Goal: Task Accomplishment & Management: Manage account settings

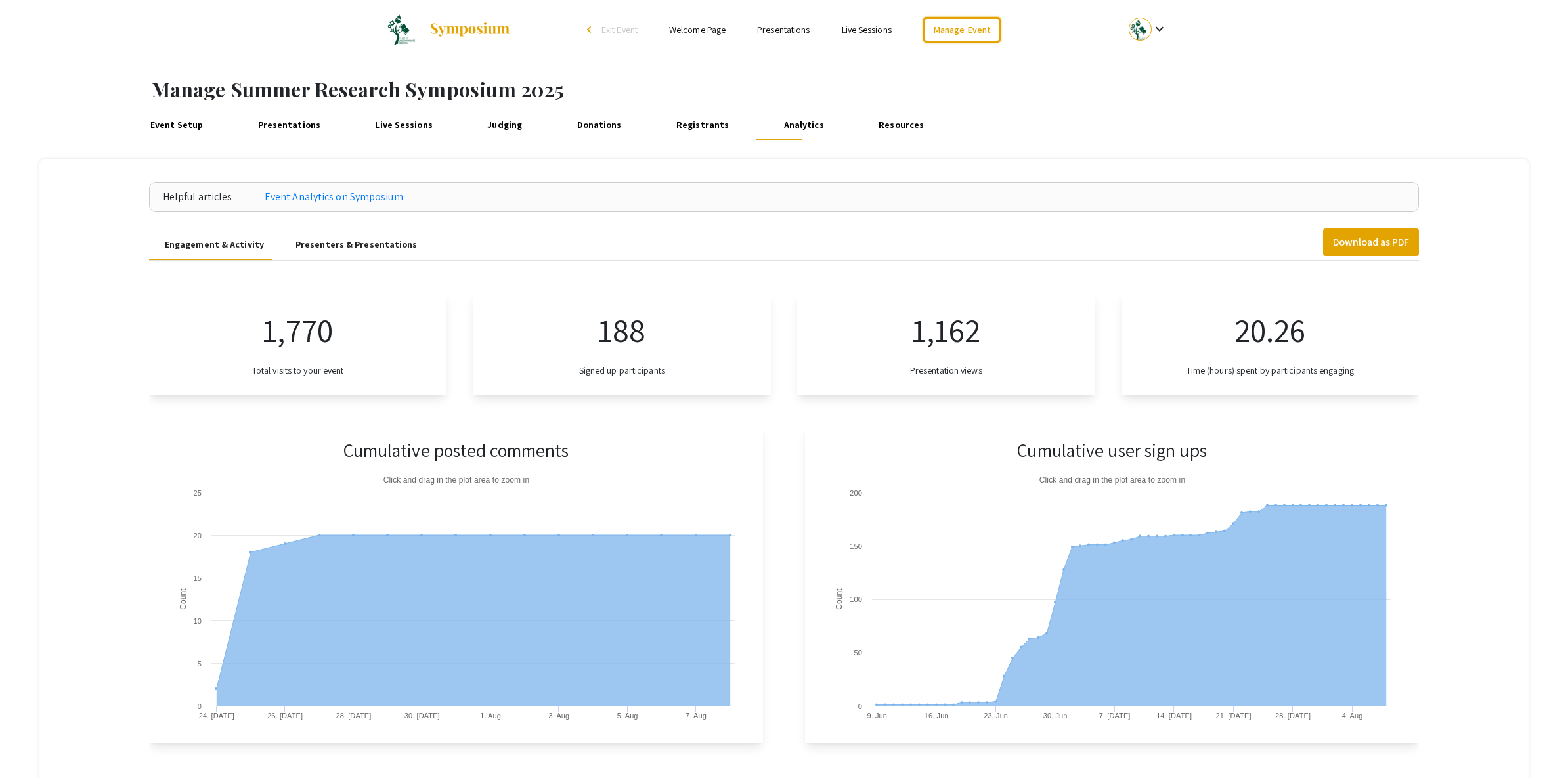
drag, startPoint x: 965, startPoint y: 37, endPoint x: 877, endPoint y: 86, distance: 100.7
click at [964, 37] on link "Manage Event" at bounding box center [962, 29] width 77 height 26
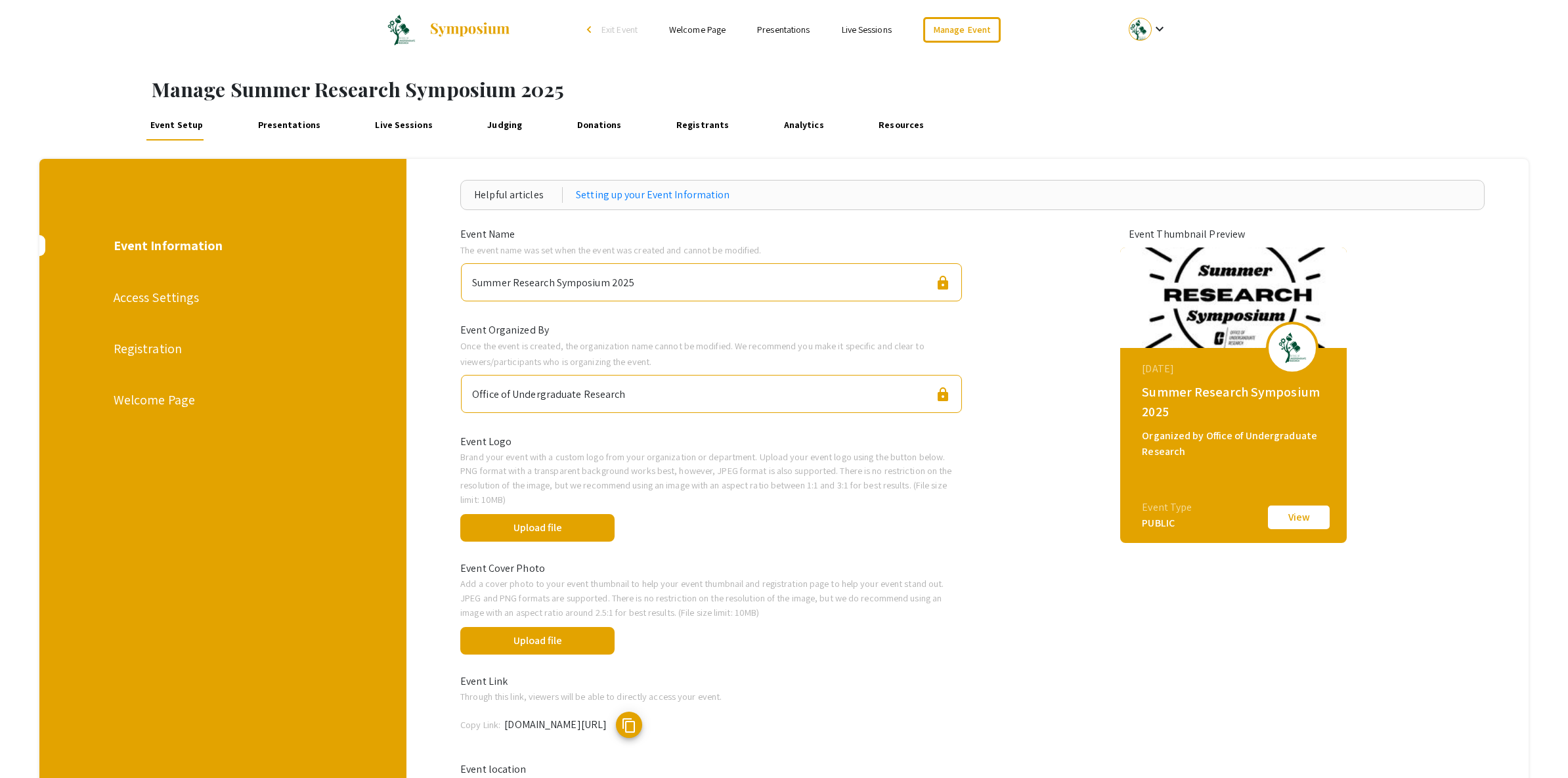
click at [292, 121] on link "Presentations" at bounding box center [288, 125] width 70 height 32
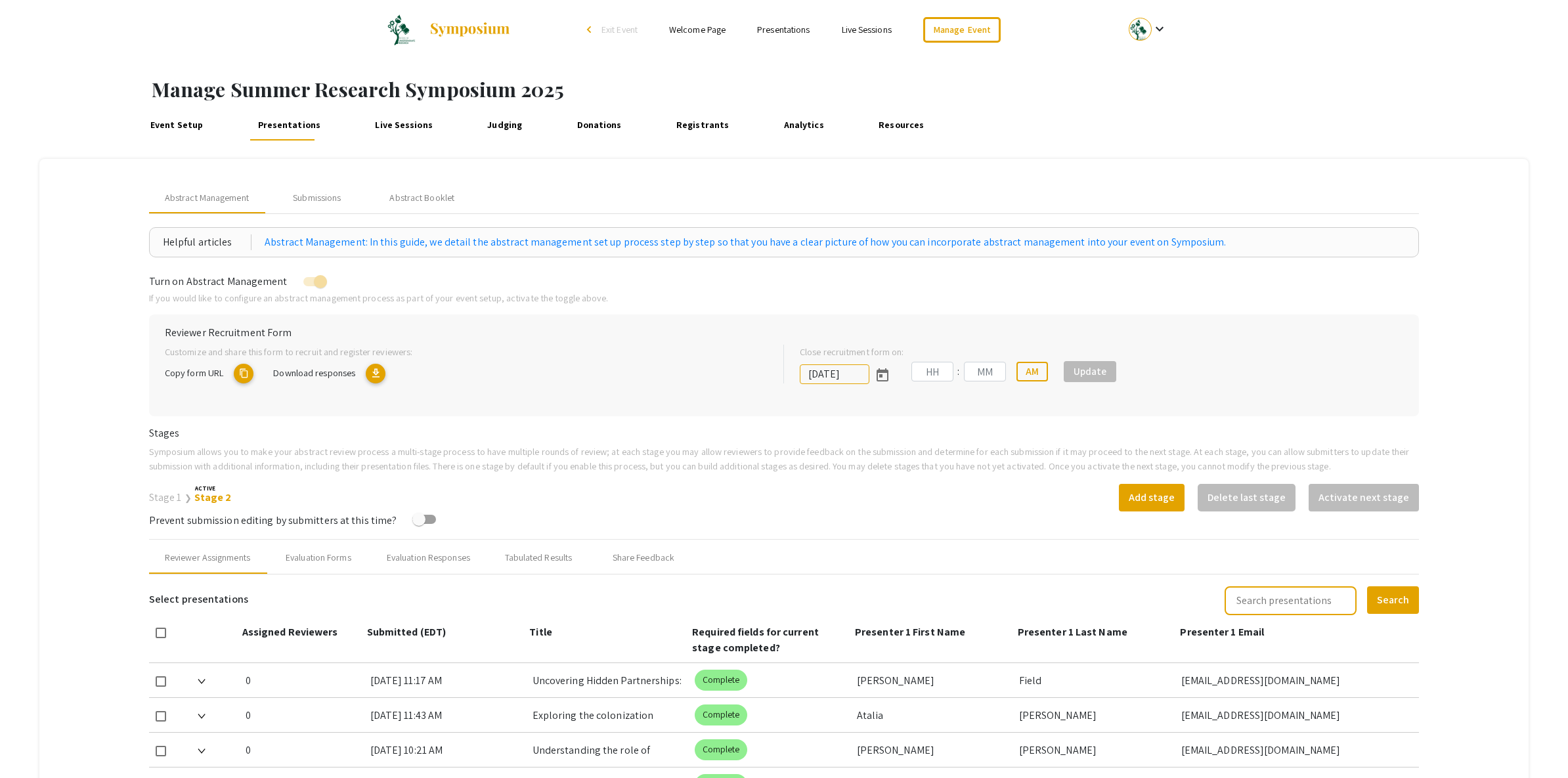
type input "[DATE]"
type input "11"
type input "33"
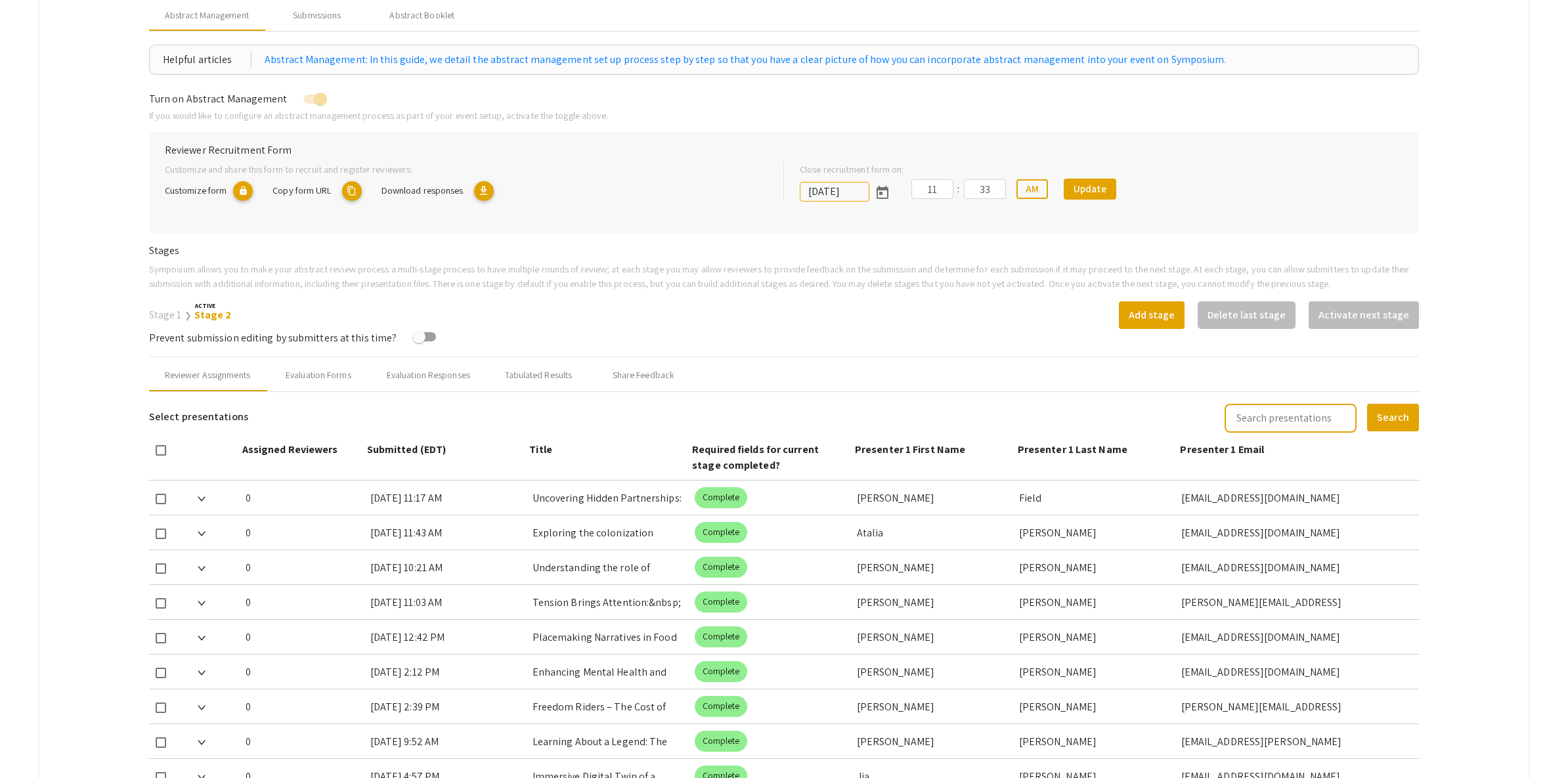
scroll to position [190, 0]
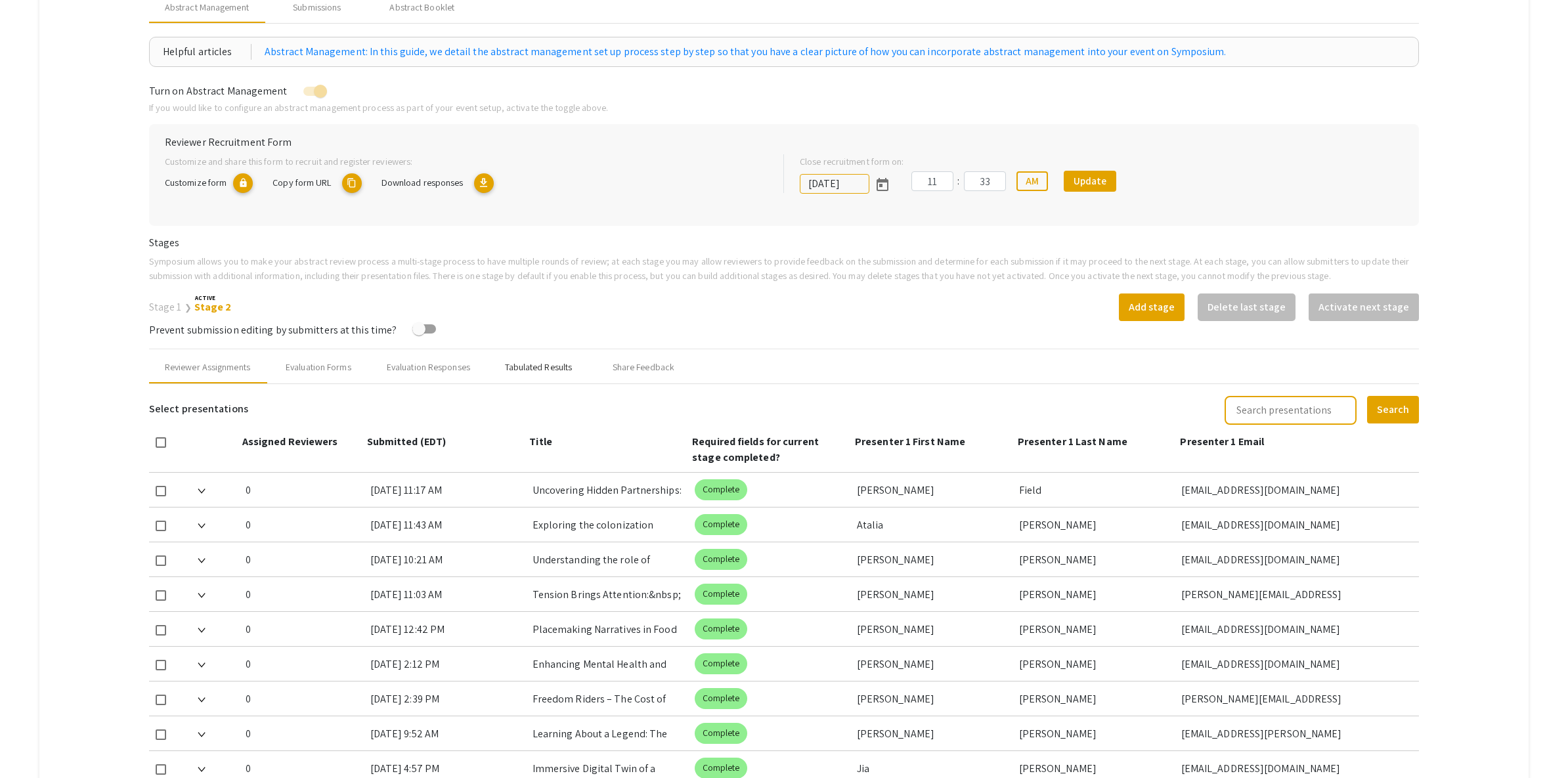
click at [530, 367] on div "Tabulated Results" at bounding box center [539, 367] width 68 height 14
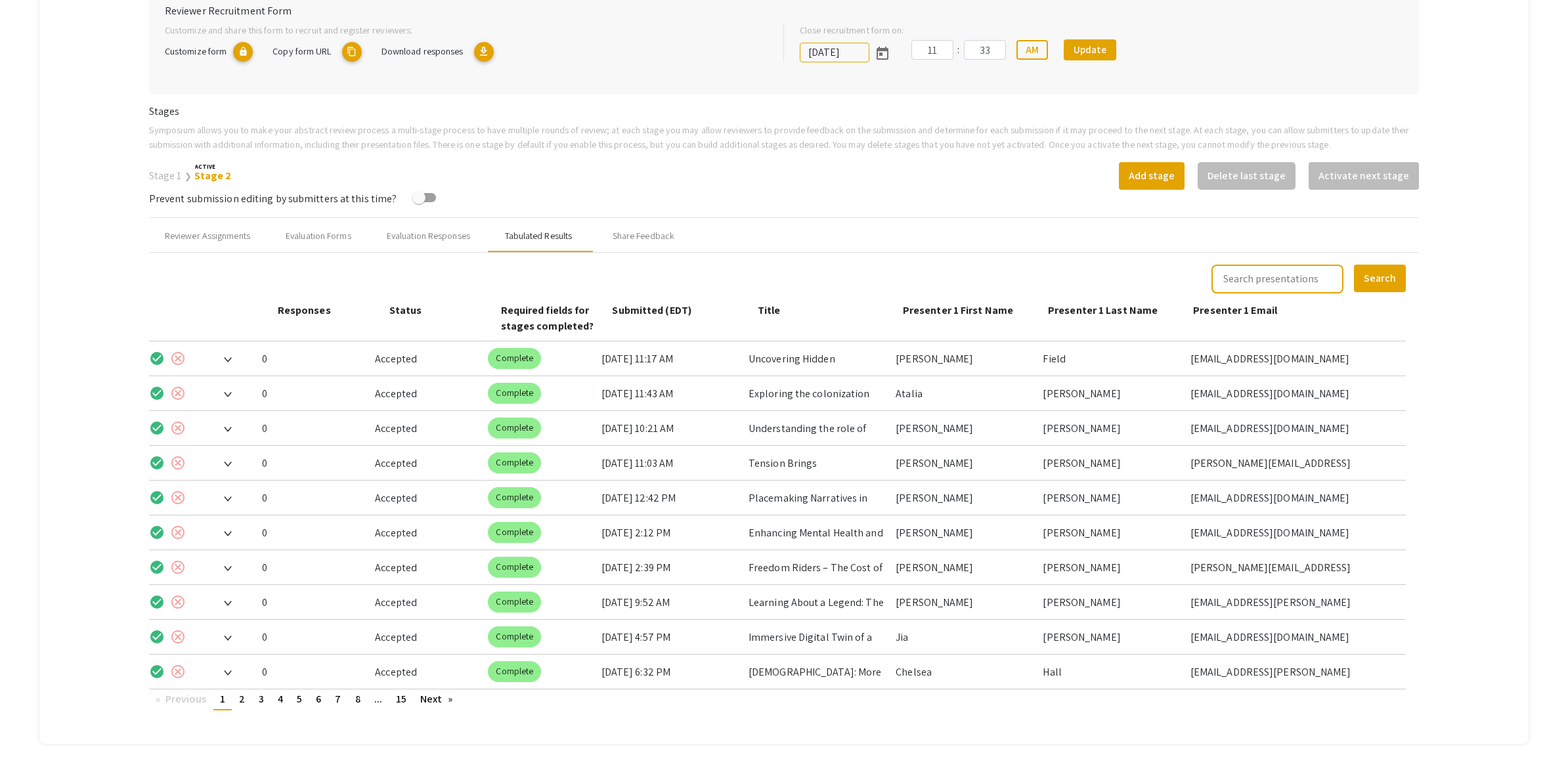
scroll to position [338, 0]
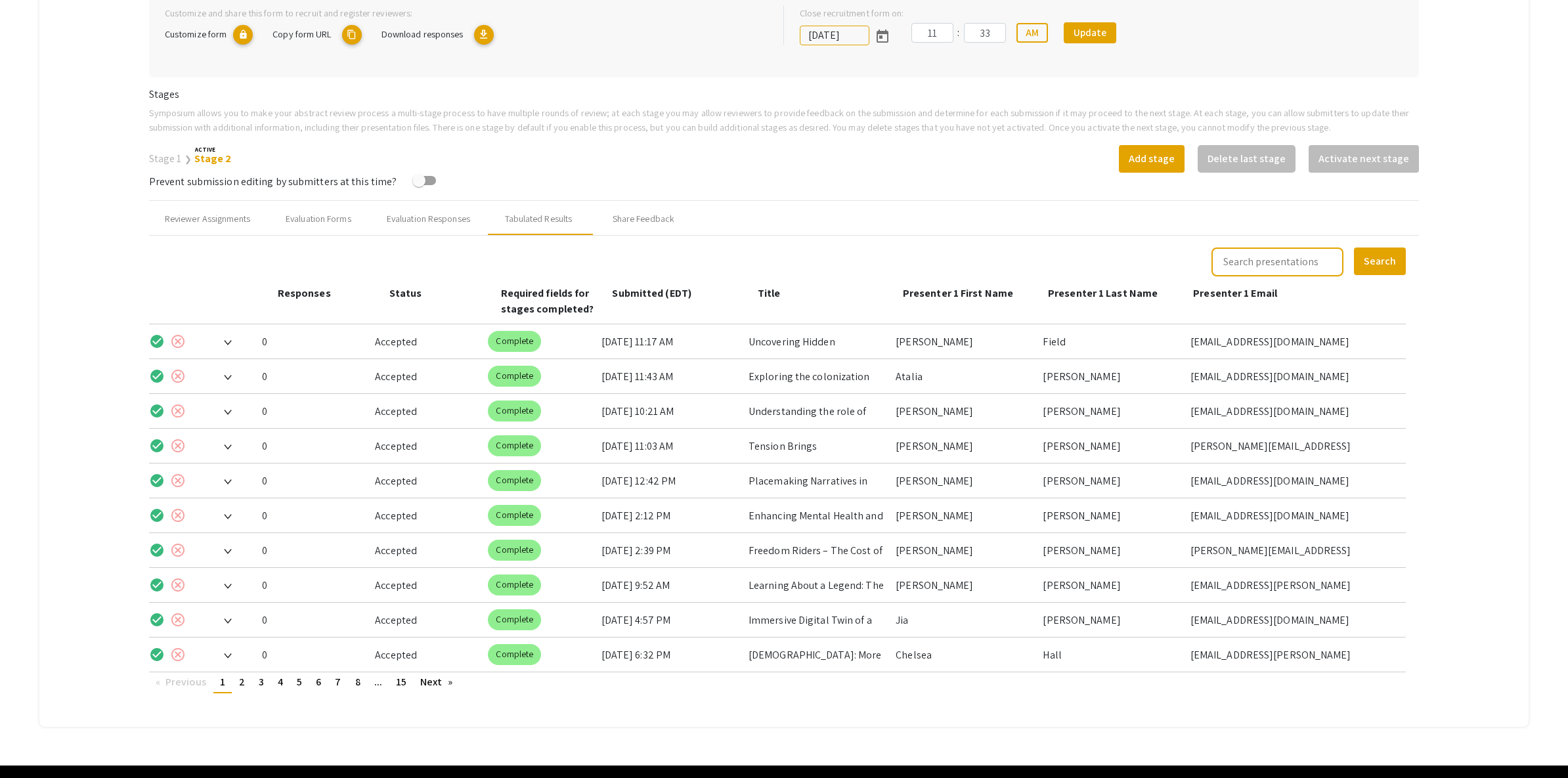
click at [561, 302] on span "Required fields for stages completed?" at bounding box center [547, 301] width 93 height 29
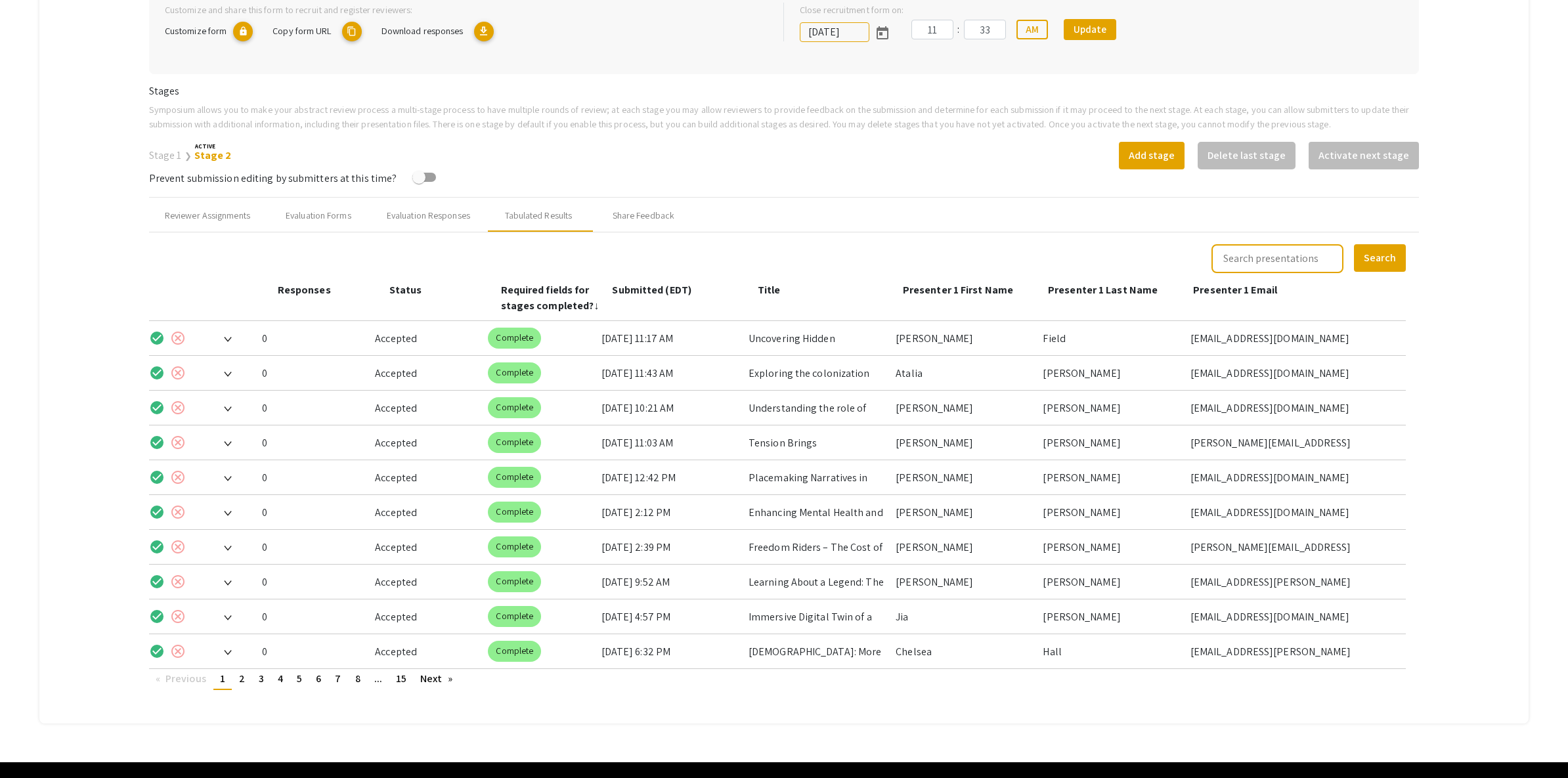
click at [547, 303] on span "Required fields for stages completed?" at bounding box center [547, 298] width 93 height 29
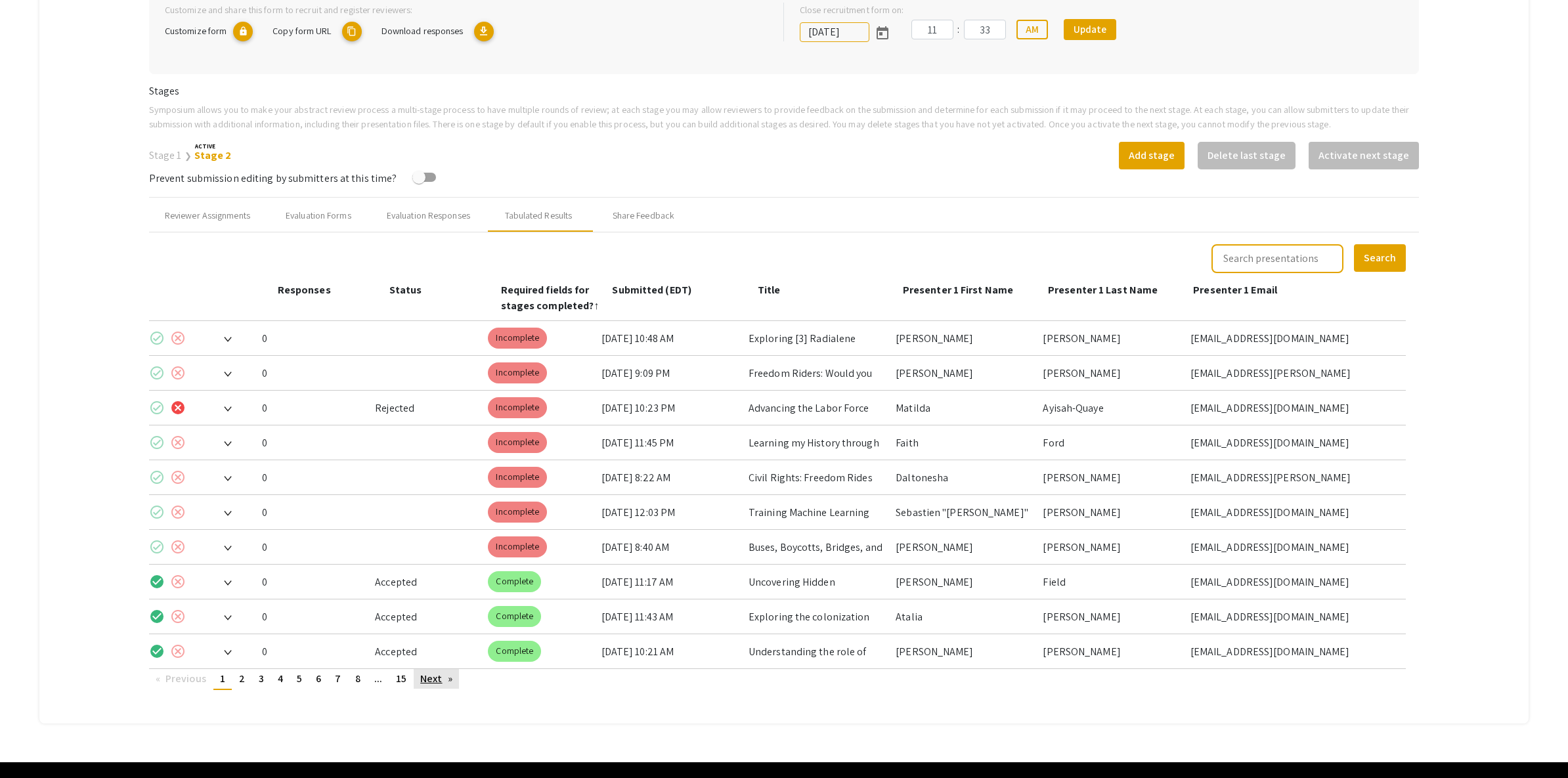
click at [429, 675] on link "Next page" at bounding box center [436, 678] width 45 height 20
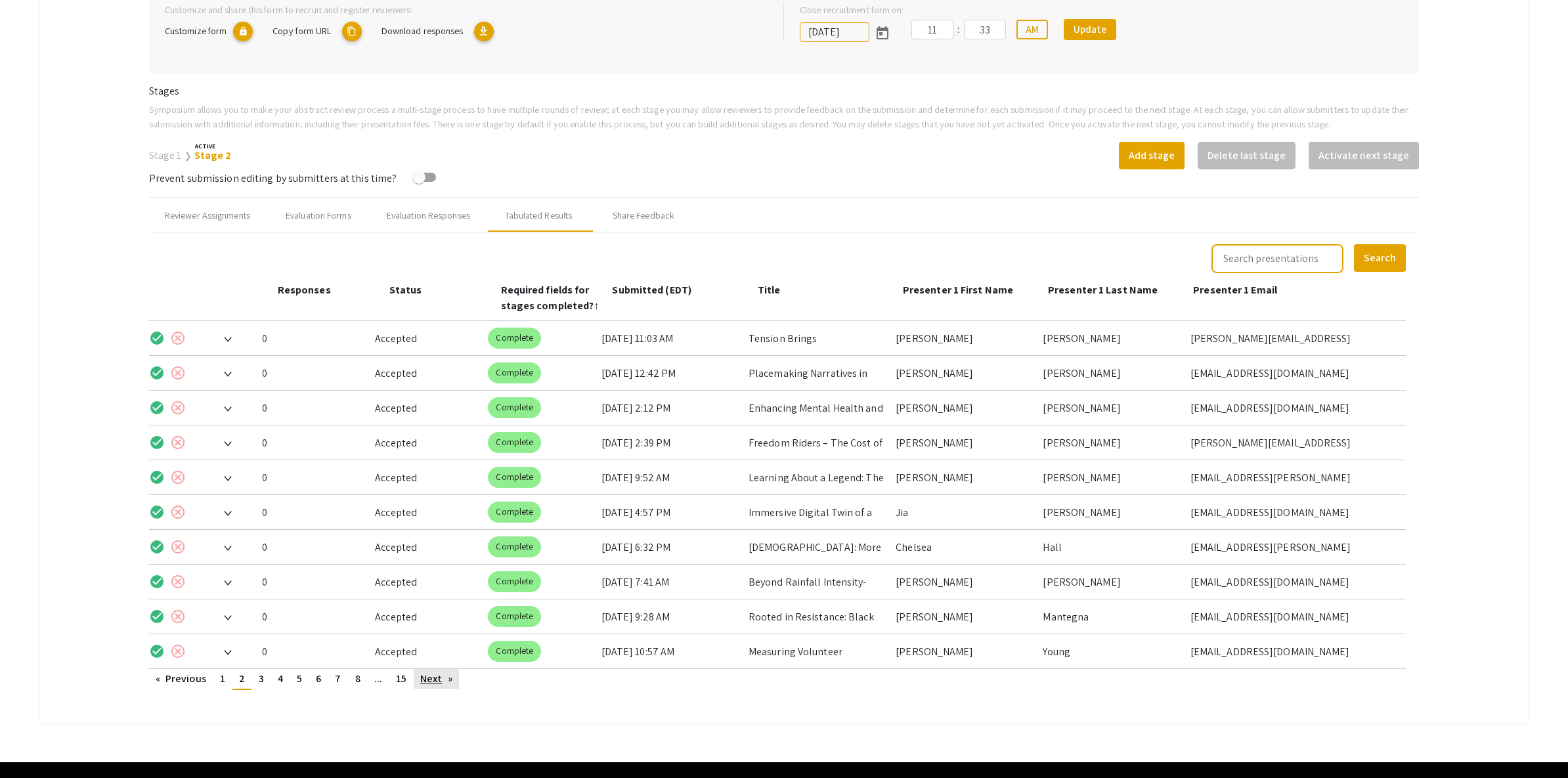
click at [429, 675] on link "Next page" at bounding box center [436, 678] width 45 height 20
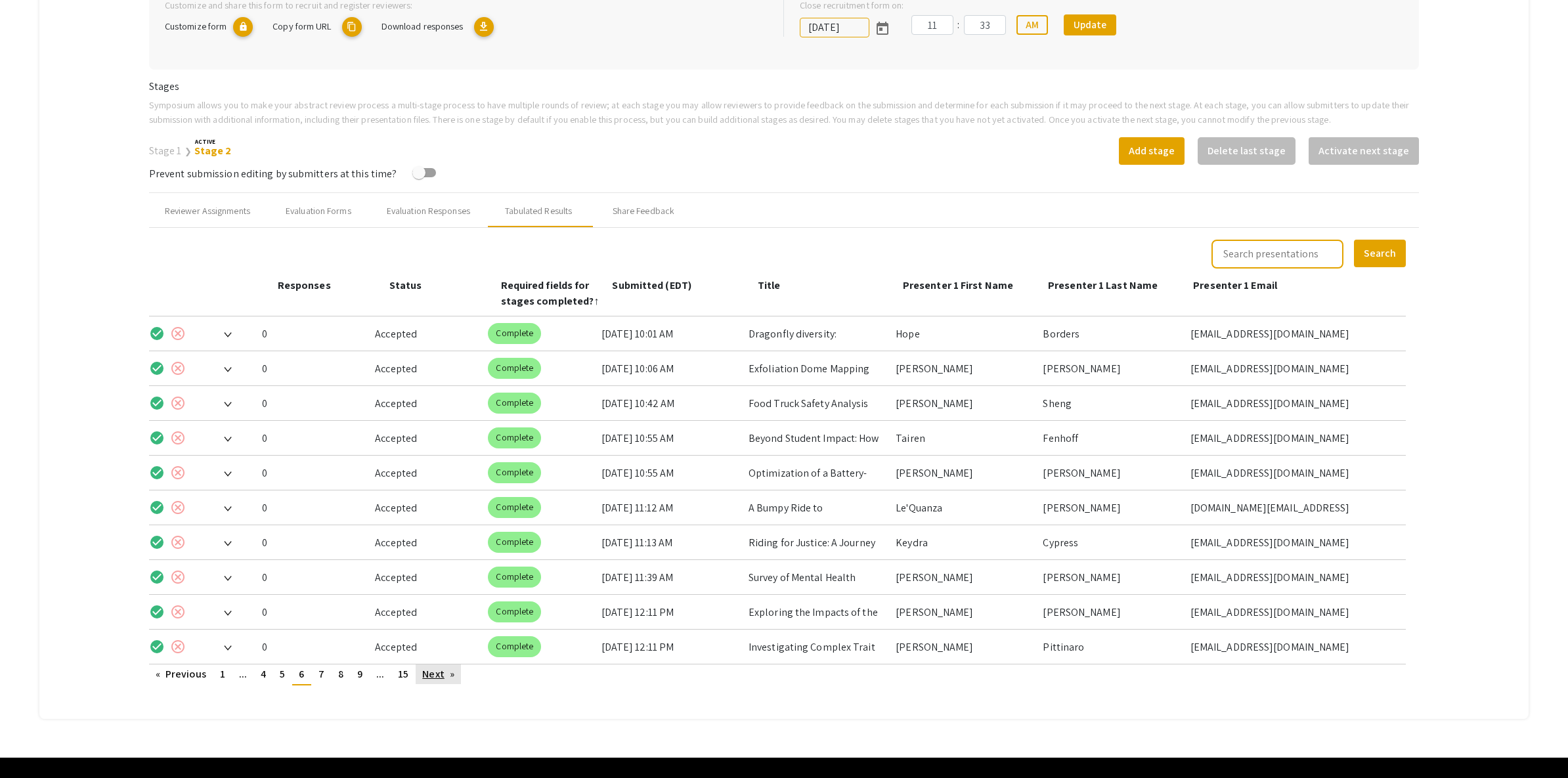
click at [429, 675] on link "Next page" at bounding box center [437, 674] width 45 height 20
click at [439, 675] on link "Next page" at bounding box center [443, 674] width 45 height 20
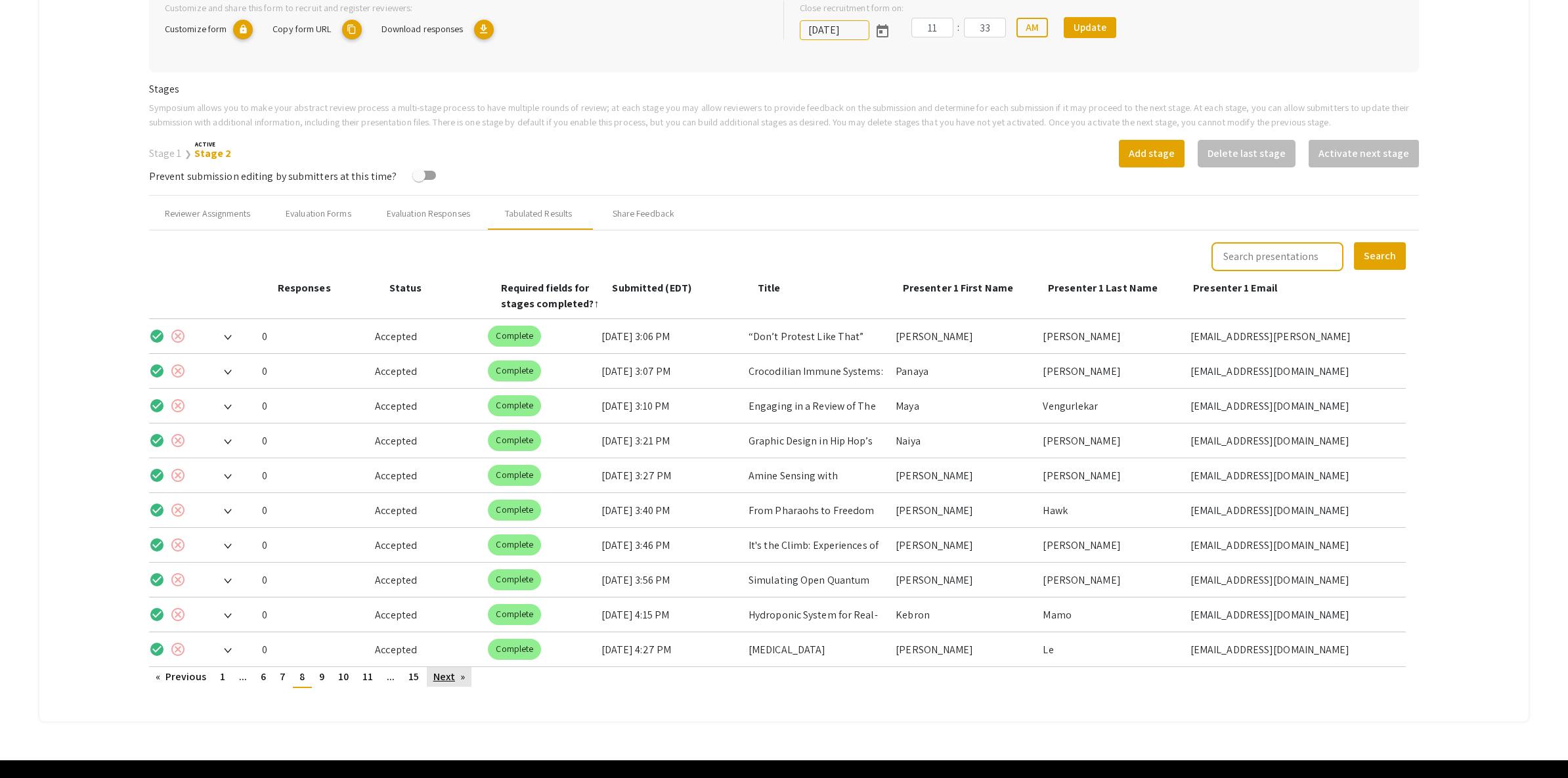
click at [445, 675] on link "Next page" at bounding box center [449, 676] width 45 height 20
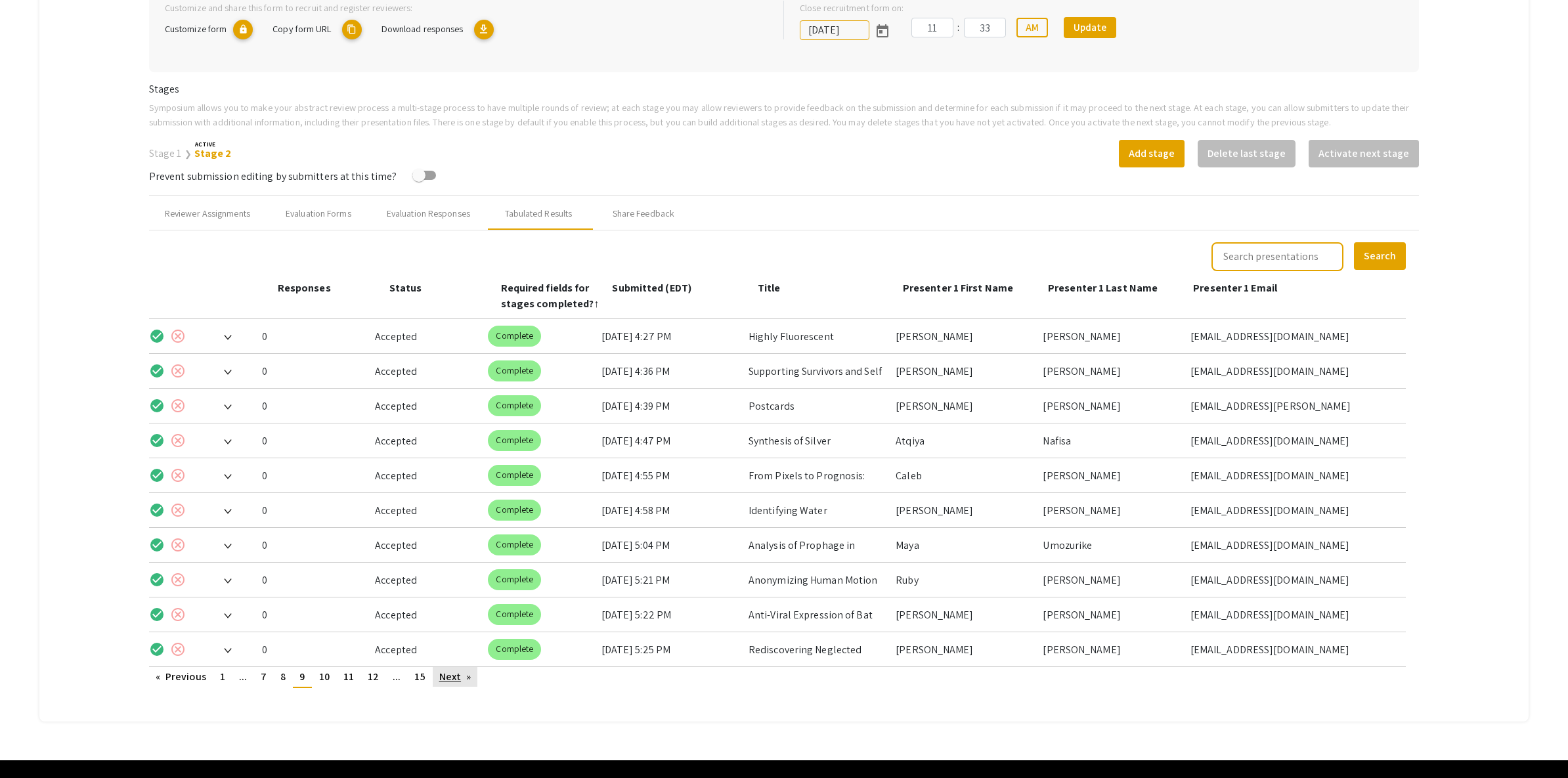
click at [445, 675] on link "Next page" at bounding box center [455, 676] width 45 height 20
click at [445, 675] on link "Next page" at bounding box center [459, 676] width 45 height 20
click at [445, 675] on link "Next page" at bounding box center [462, 676] width 45 height 20
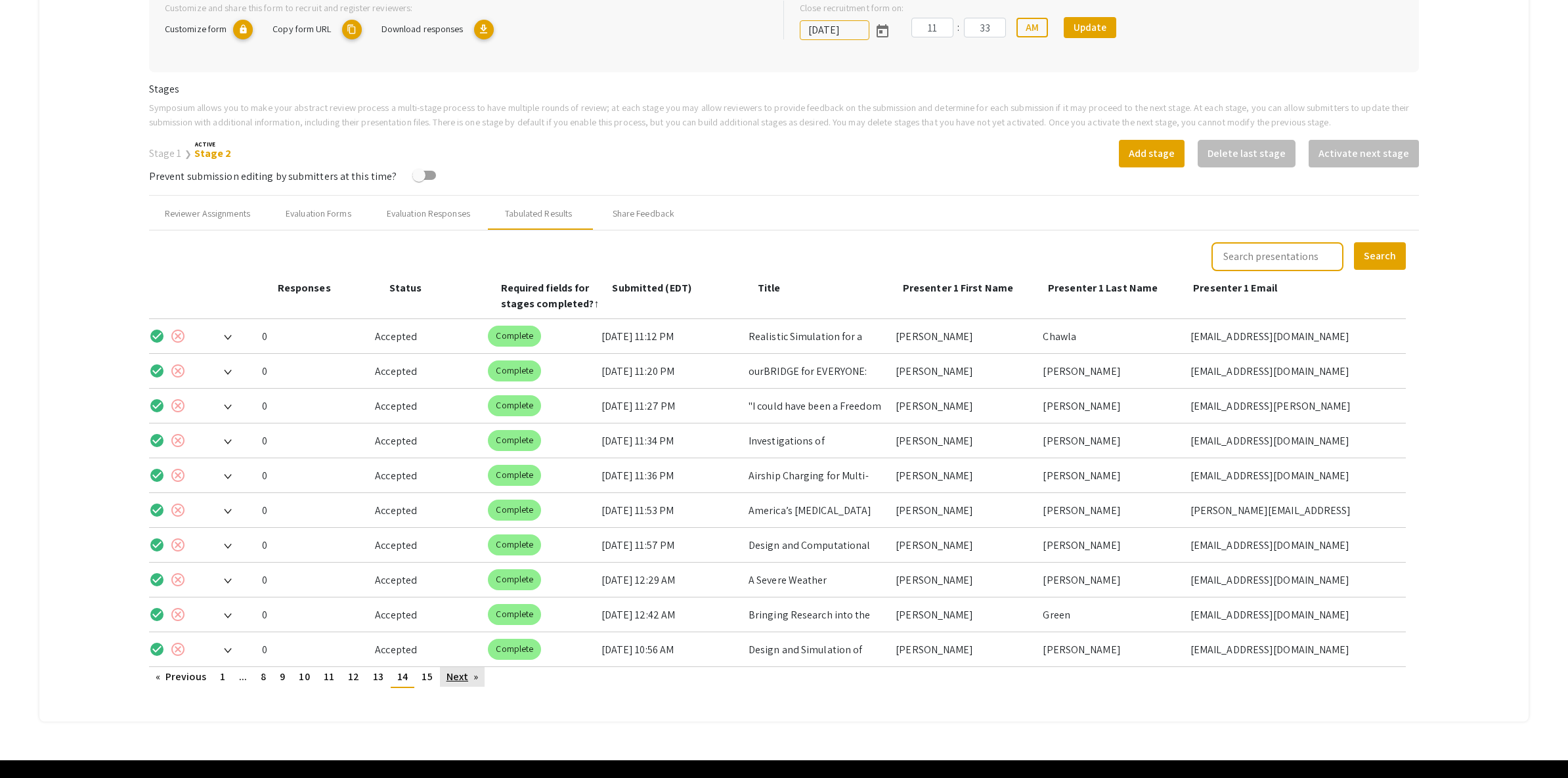
click at [471, 675] on link "Next page" at bounding box center [462, 676] width 45 height 20
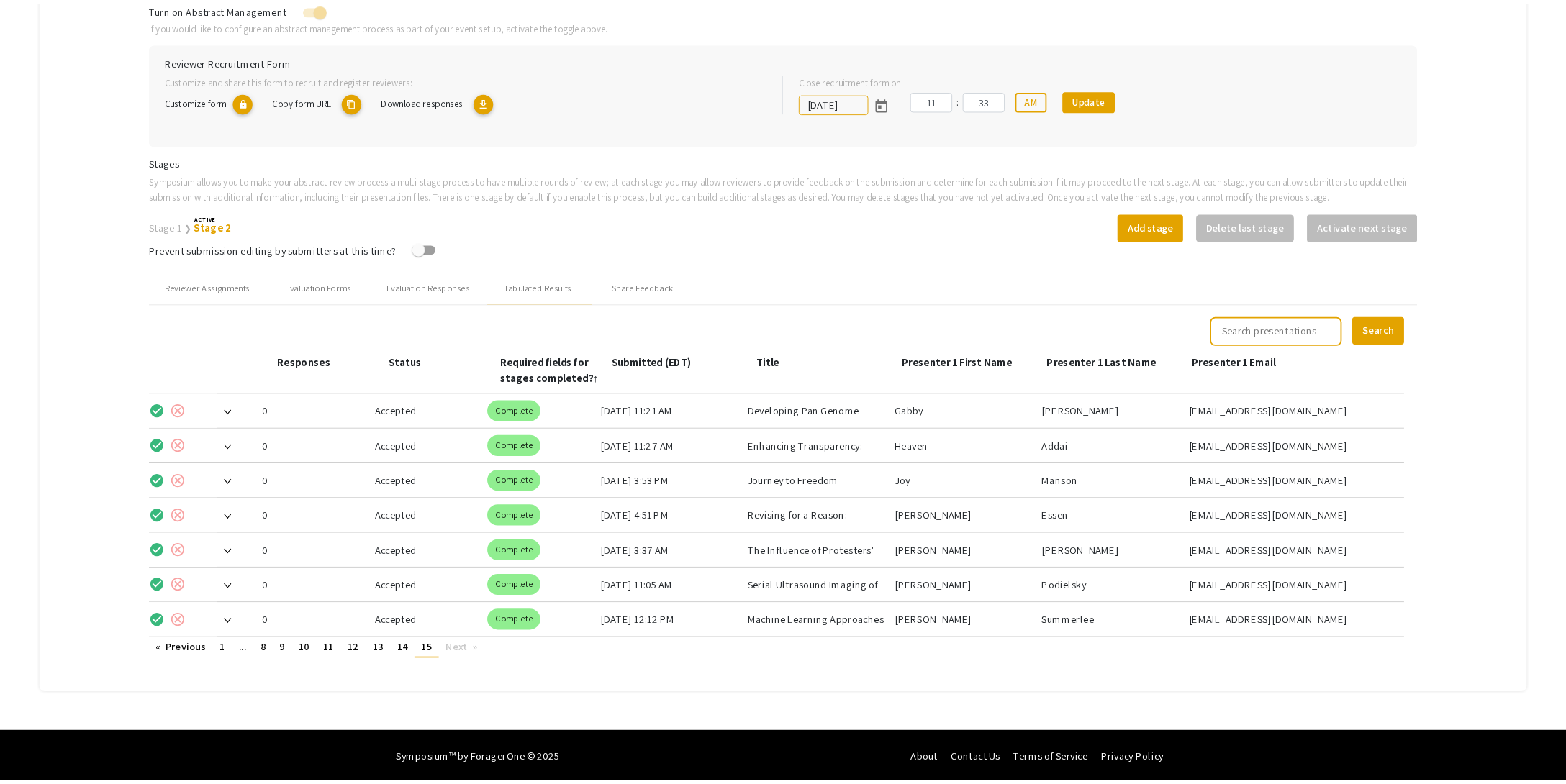
scroll to position [0, 0]
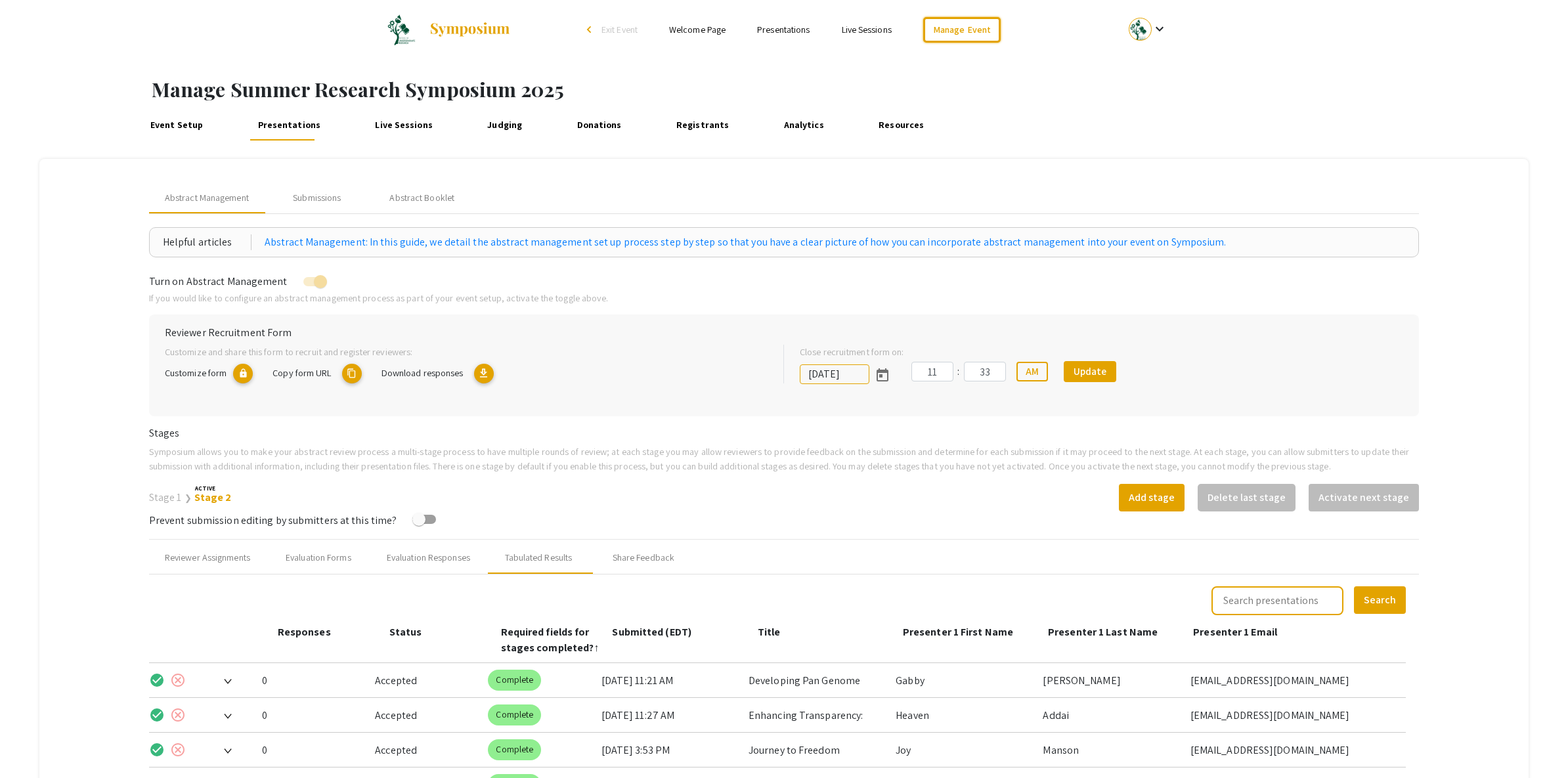
click at [960, 27] on link "Manage Event" at bounding box center [962, 29] width 77 height 26
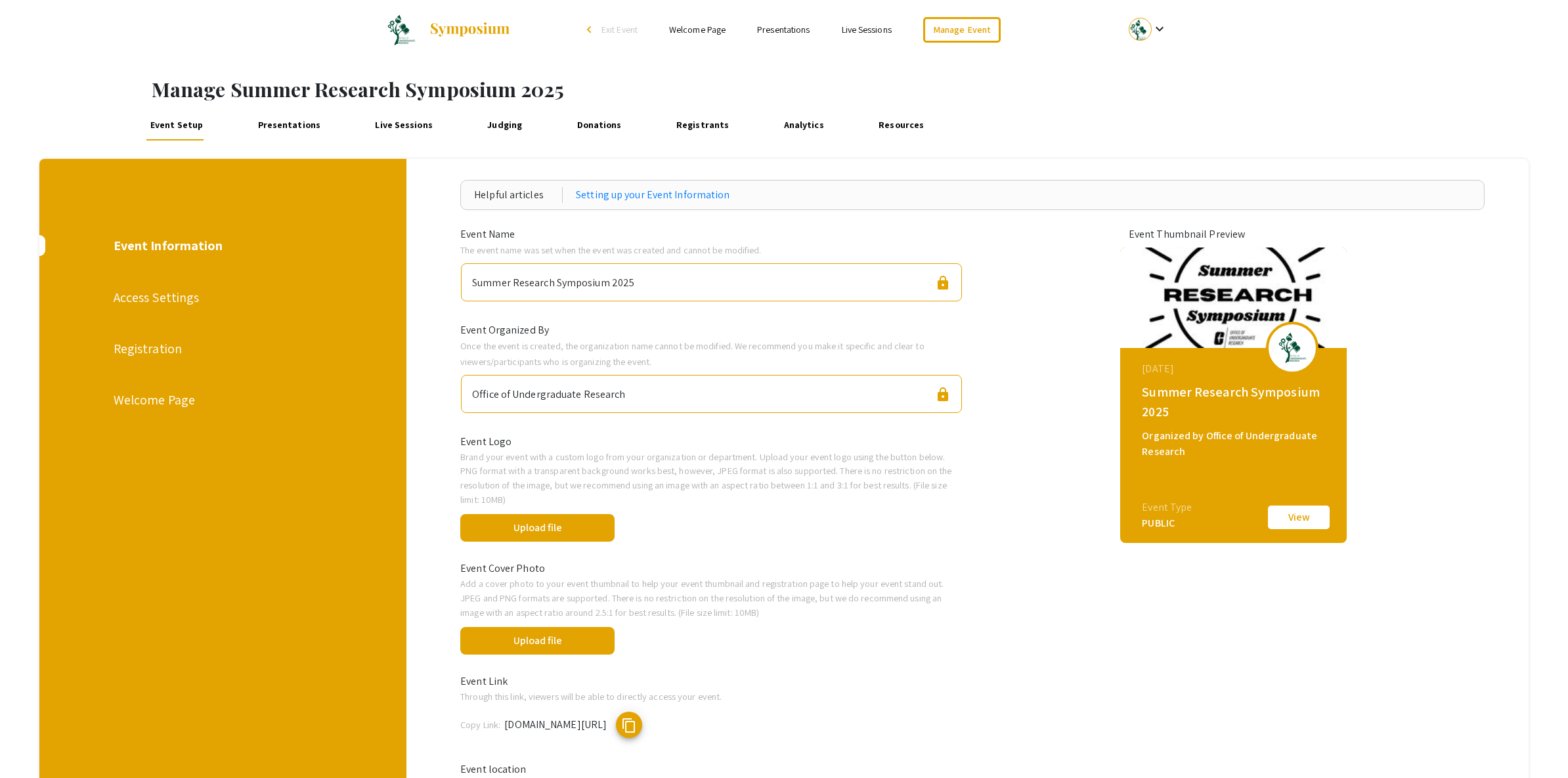
click at [617, 27] on span "Exit Event" at bounding box center [619, 29] width 36 height 12
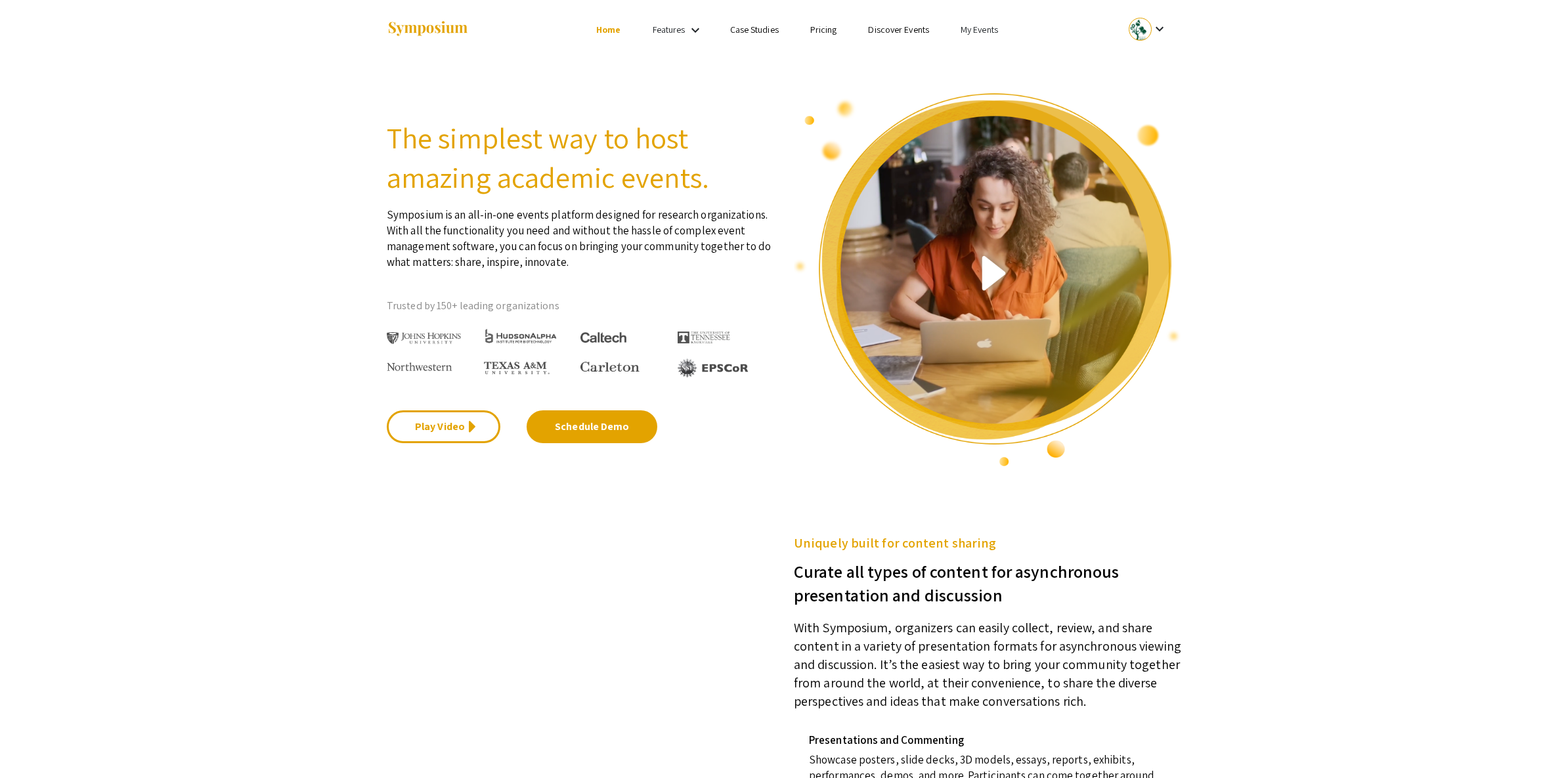
click at [993, 33] on link "My Events" at bounding box center [979, 29] width 38 height 12
click at [993, 60] on button "Events I've organized" at bounding box center [1000, 58] width 112 height 32
